Goal: Task Accomplishment & Management: Manage account settings

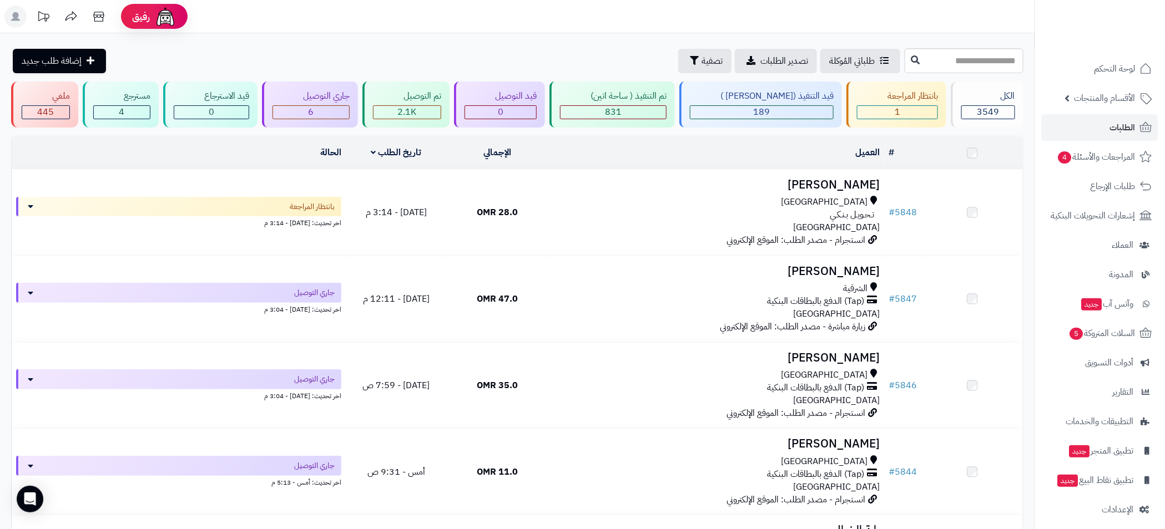
click at [1121, 124] on span "الطلبات" at bounding box center [1123, 128] width 26 height 16
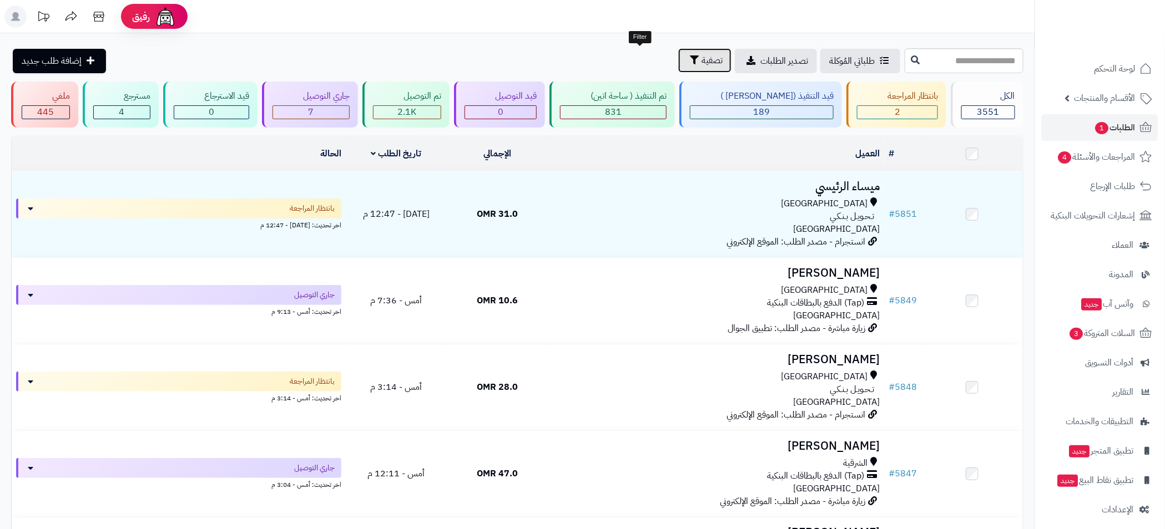
click at [690, 57] on icon "button" at bounding box center [694, 59] width 9 height 9
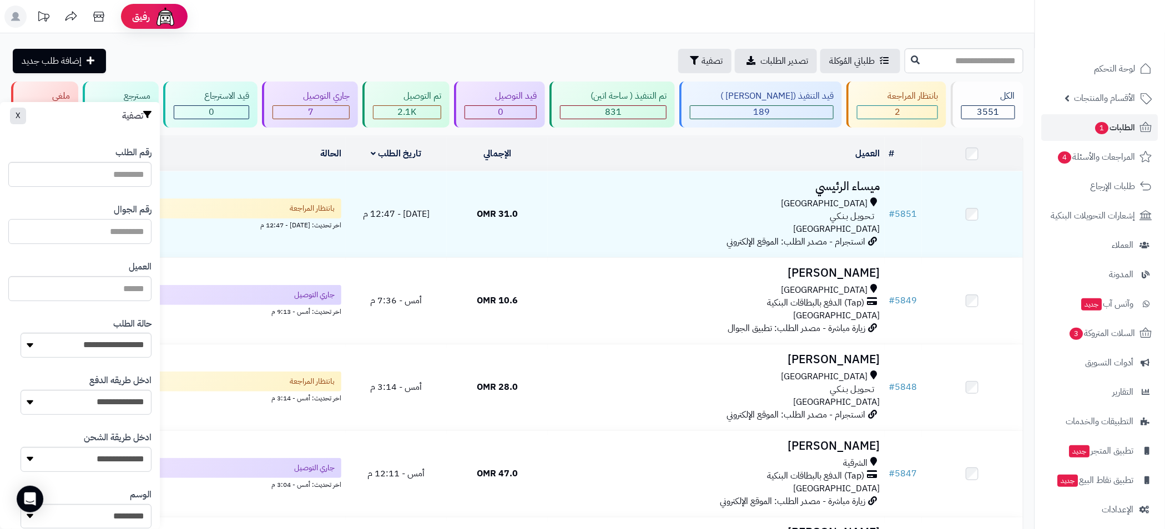
click at [112, 231] on input "text" at bounding box center [79, 231] width 143 height 25
paste input "********"
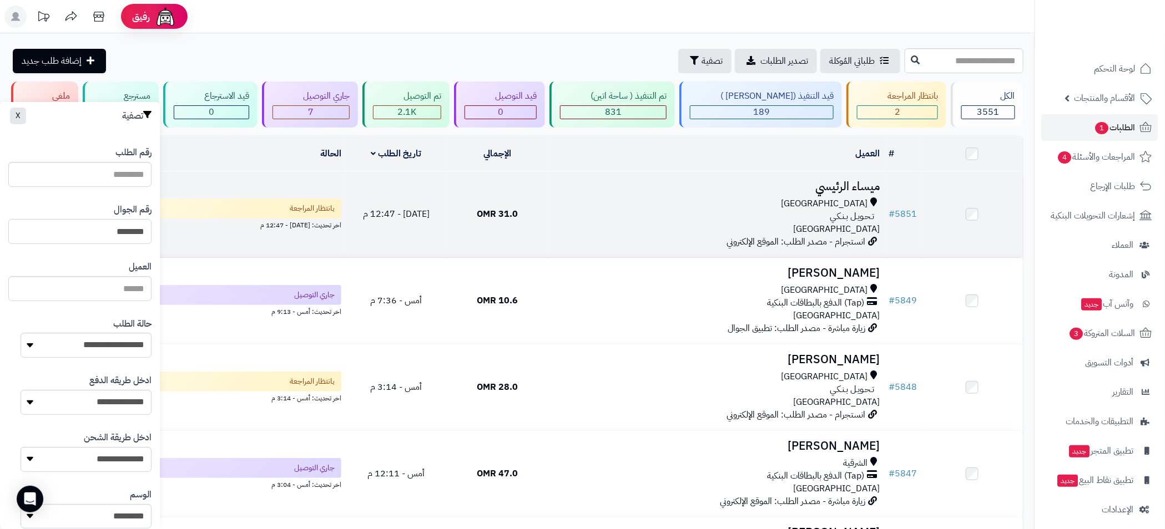
paste input "text"
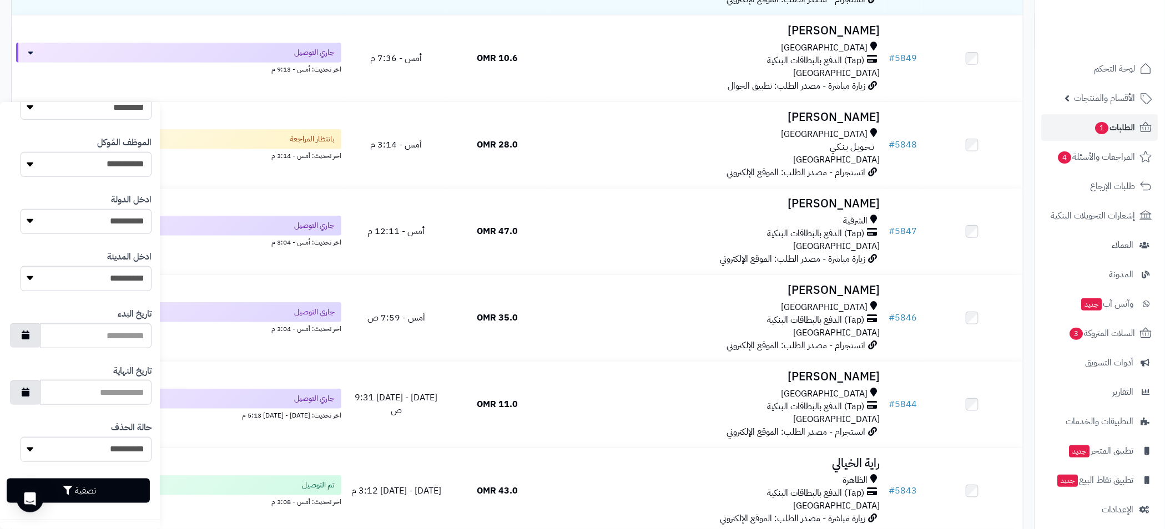
scroll to position [249, 0]
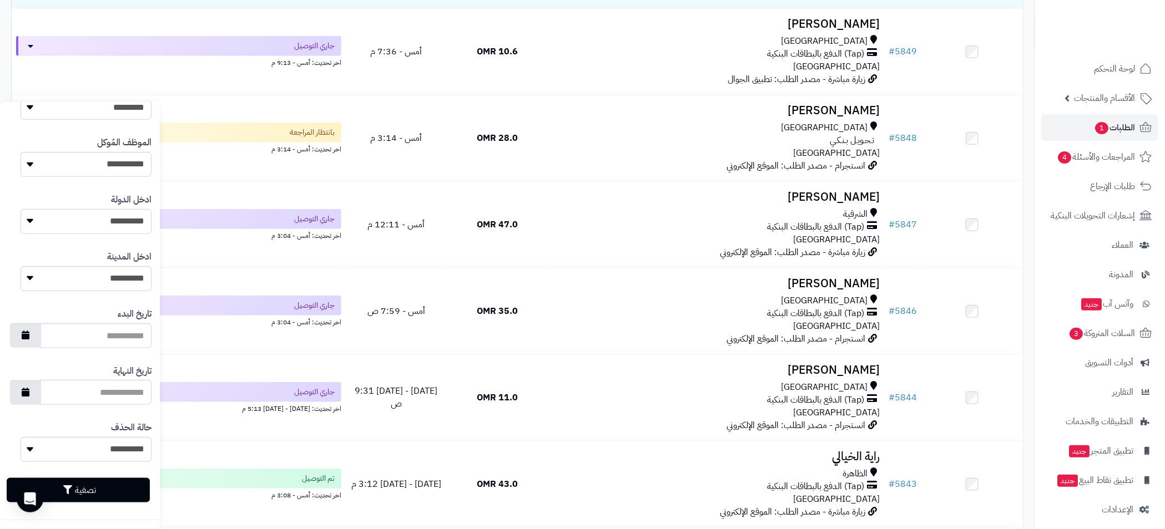
type input "********"
click at [109, 489] on button "تصفية" at bounding box center [78, 490] width 143 height 24
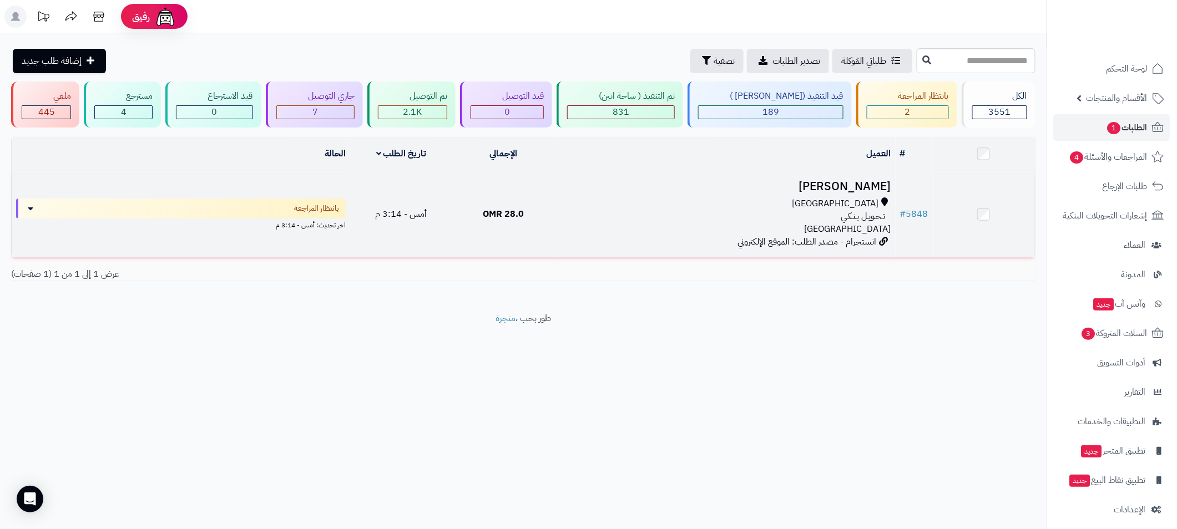
drag, startPoint x: 937, startPoint y: 217, endPoint x: 928, endPoint y: 216, distance: 8.9
click at [928, 216] on tr "# 5848 Safiya Alriami مسقط تـحـويـل بـنـكـي عمان انستجرام - مصدر الطلب: الموقع …" at bounding box center [523, 214] width 1023 height 86
click at [575, 208] on div "مسقط" at bounding box center [725, 204] width 332 height 13
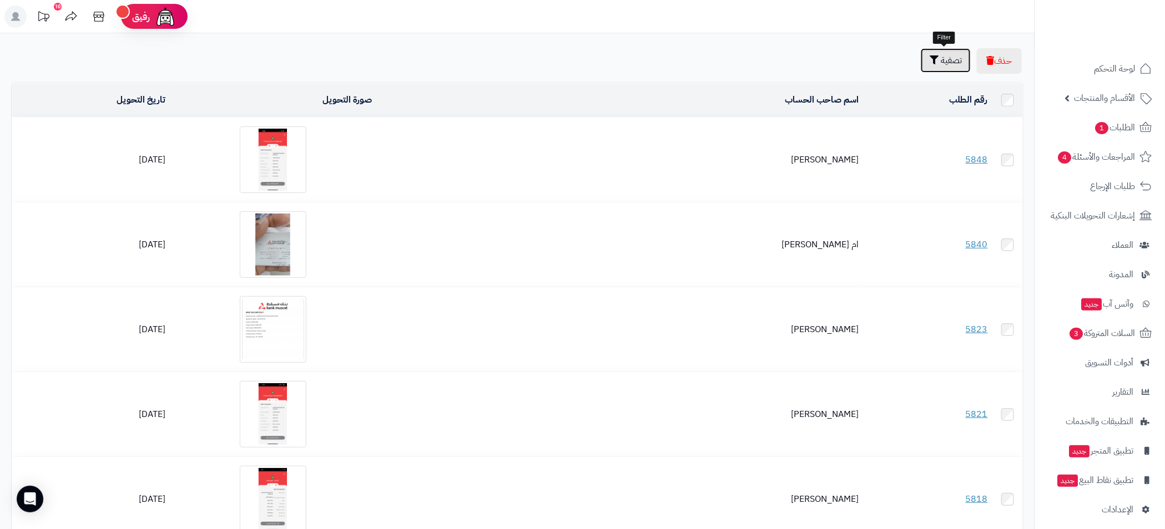
click at [929, 62] on icon "button" at bounding box center [933, 59] width 9 height 9
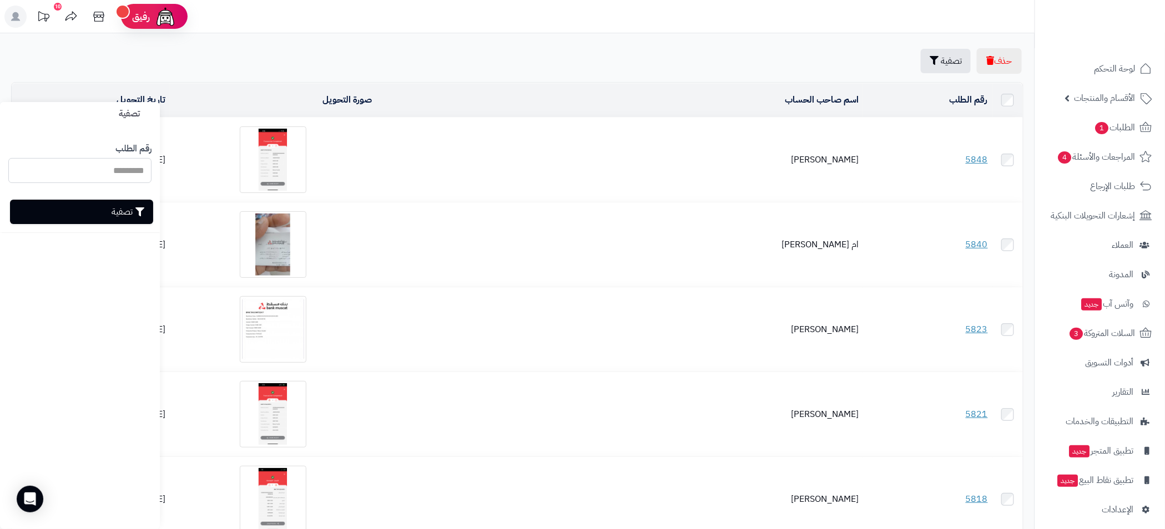
click at [112, 168] on input "رقم الطلب" at bounding box center [79, 170] width 143 height 25
type input "****"
click at [118, 212] on button "تصفية" at bounding box center [81, 211] width 143 height 24
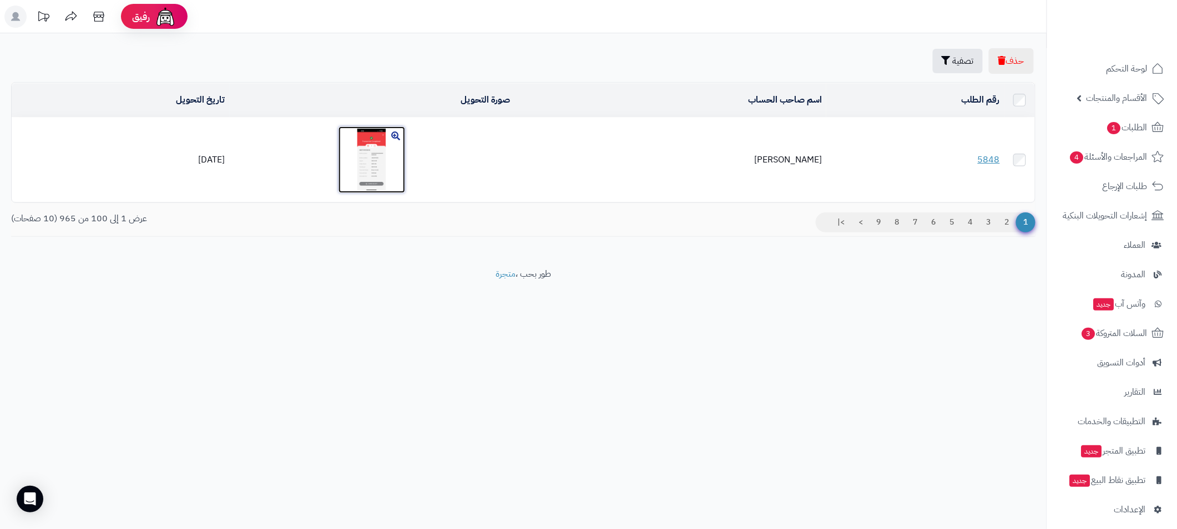
click at [386, 140] on img at bounding box center [371, 160] width 67 height 67
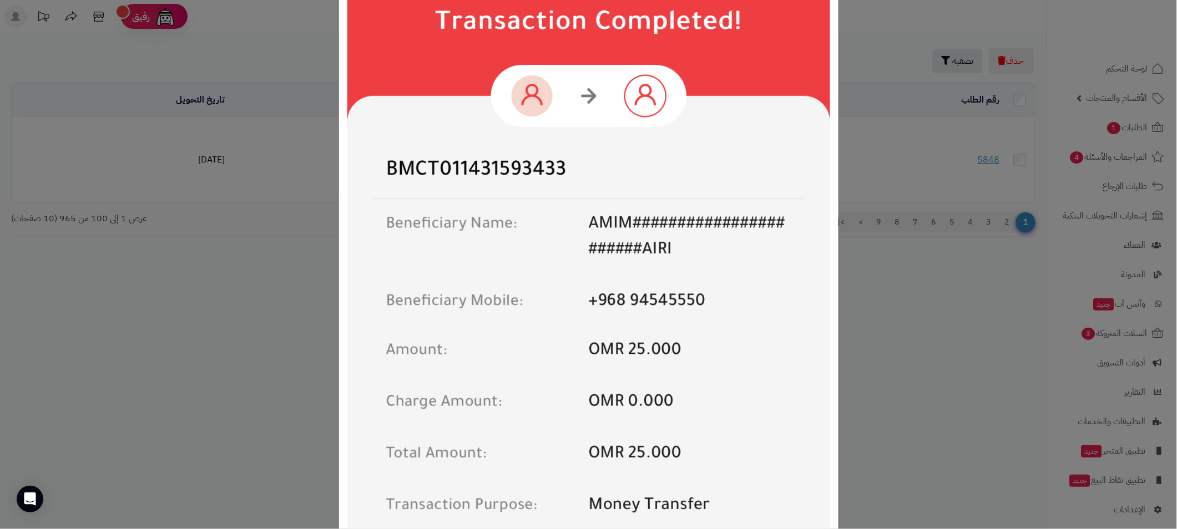
scroll to position [249, 0]
click at [912, 353] on div "× Payment Image Download Close" at bounding box center [588, 264] width 1177 height 529
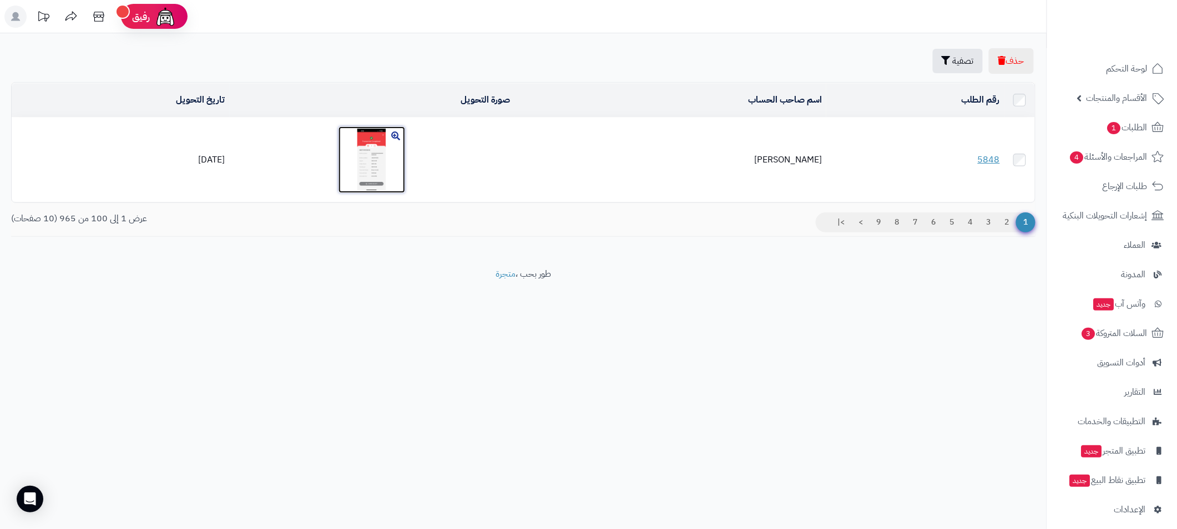
click at [390, 160] on img at bounding box center [371, 160] width 67 height 67
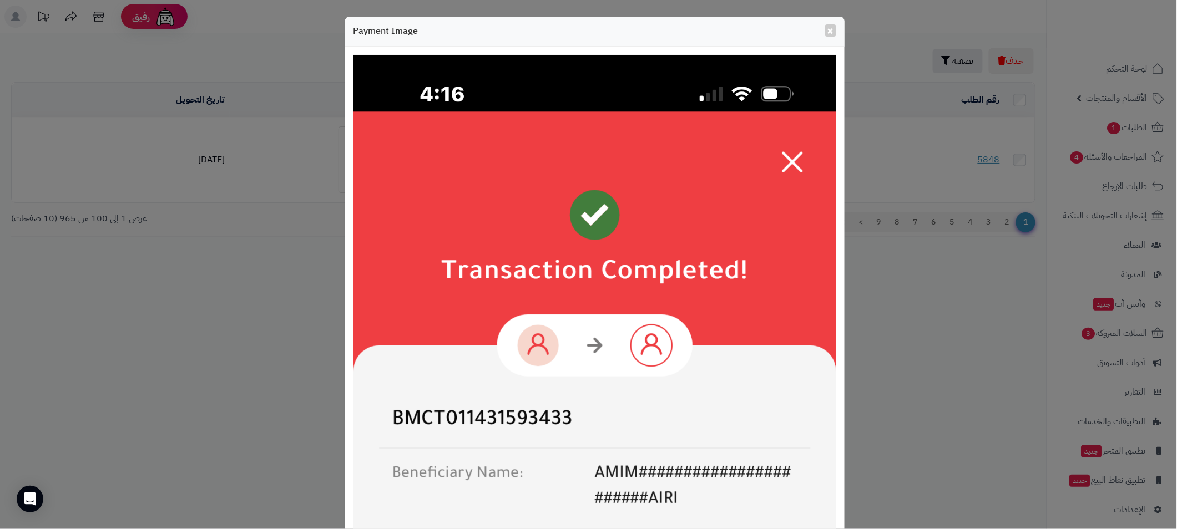
scroll to position [499, 0]
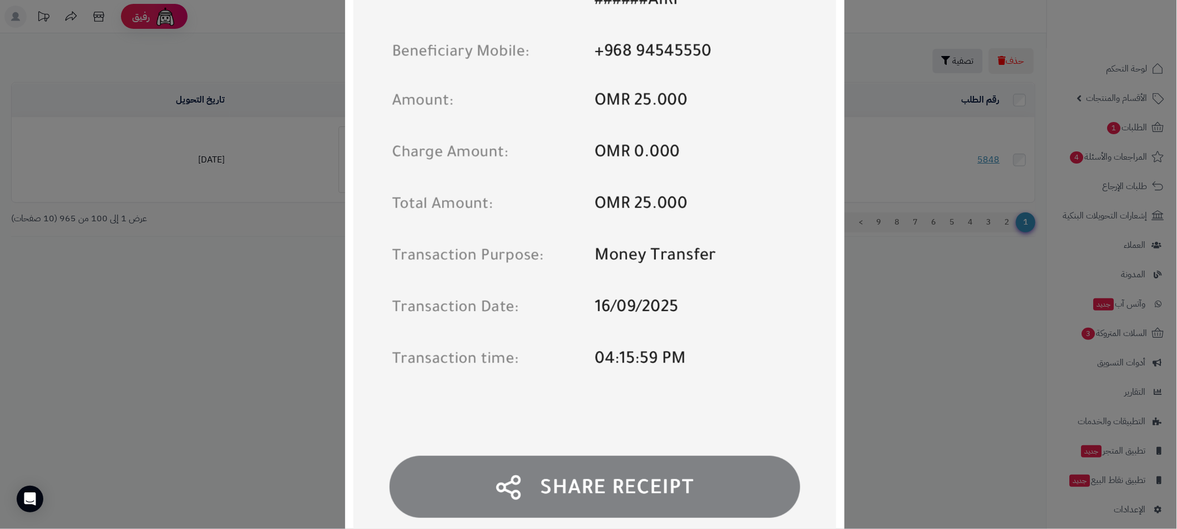
click at [888, 339] on div "× Payment Image Download Close" at bounding box center [588, 264] width 1177 height 529
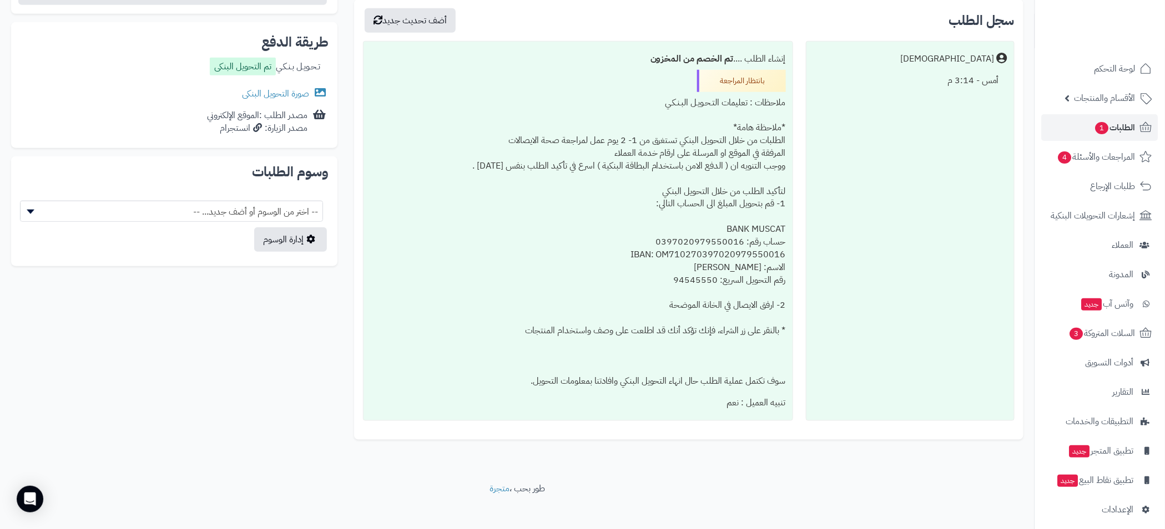
scroll to position [464, 0]
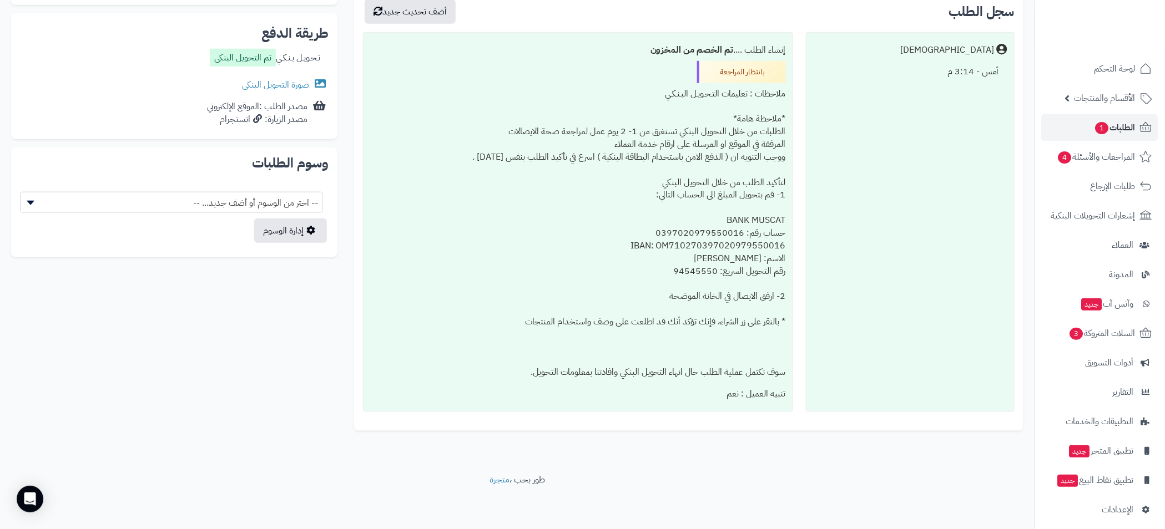
click at [134, 378] on div "**********" at bounding box center [517, 60] width 1029 height 783
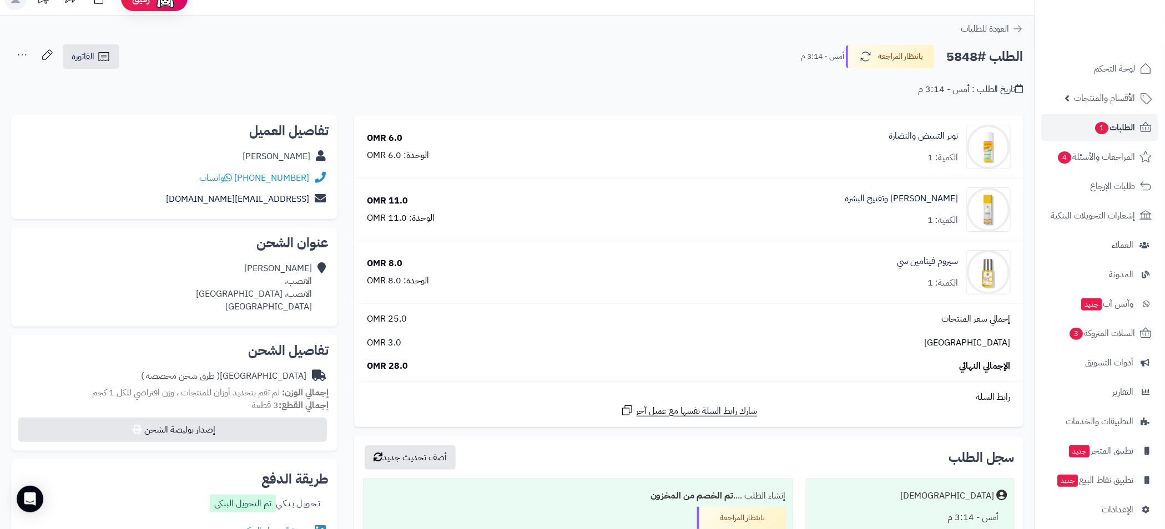
scroll to position [0, 0]
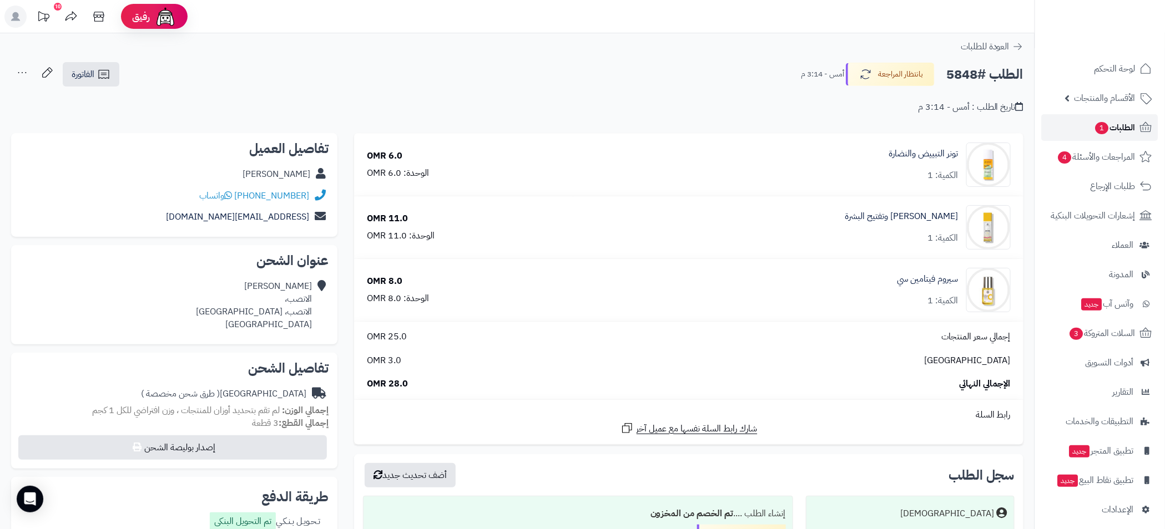
click at [1104, 128] on span "1" at bounding box center [1101, 128] width 13 height 12
